Goal: Task Accomplishment & Management: Manage account settings

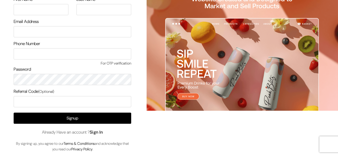
click at [101, 132] on link "Sign In" at bounding box center [96, 133] width 13 height 6
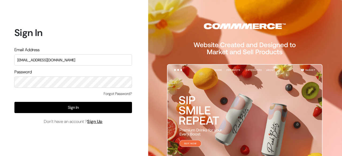
type input "[EMAIL_ADDRESS][DOMAIN_NAME]"
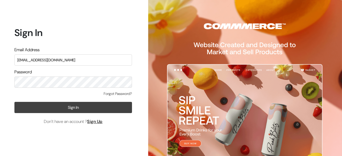
click at [88, 105] on button "Sign In" at bounding box center [73, 107] width 118 height 11
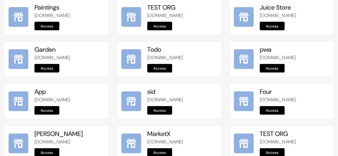
scroll to position [720, 0]
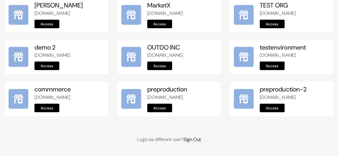
click at [160, 112] on link "Access" at bounding box center [159, 108] width 25 height 9
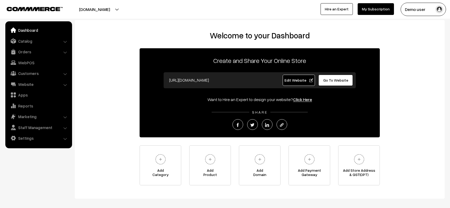
scroll to position [25, 0]
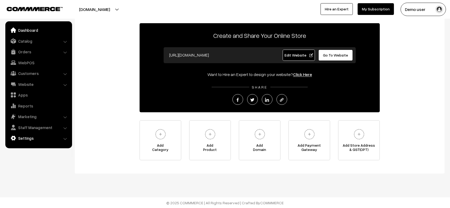
click at [30, 136] on link "Settings" at bounding box center [39, 139] width 64 height 10
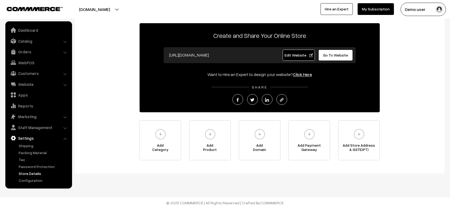
click at [36, 172] on link "Store Details" at bounding box center [43, 174] width 53 height 6
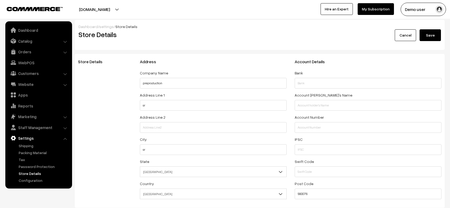
select select "99"
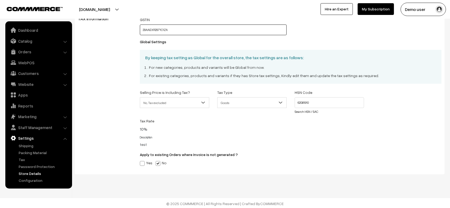
click at [181, 27] on input "29AAEXR2971C1ZA" at bounding box center [213, 30] width 147 height 11
